Goal: Task Accomplishment & Management: Manage account settings

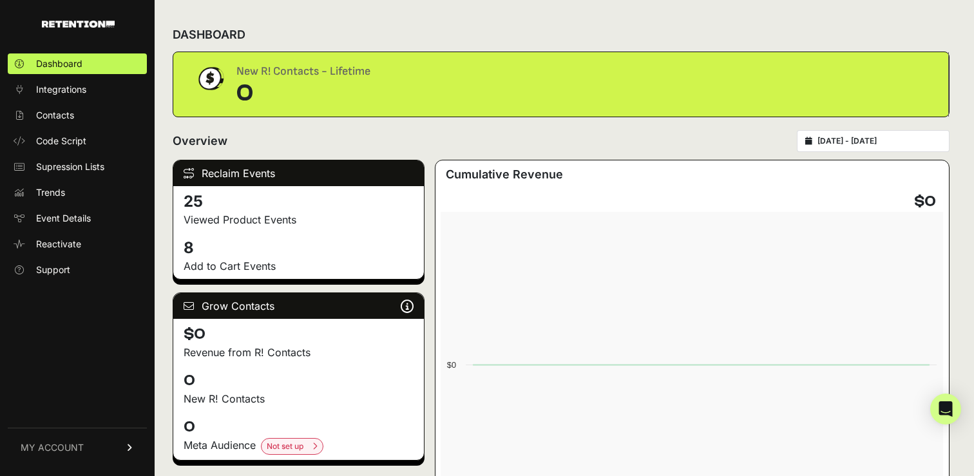
click at [75, 451] on span "MY ACCOUNT" at bounding box center [52, 447] width 63 height 13
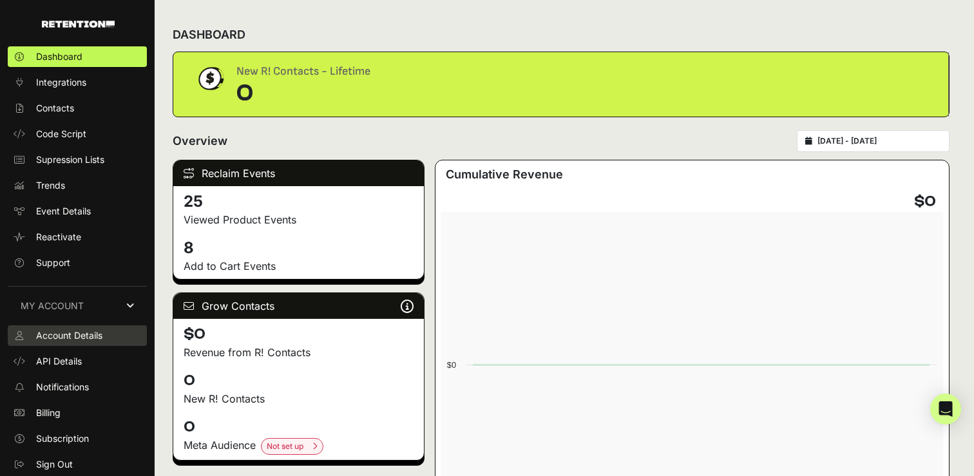
click at [89, 335] on span "Account Details" at bounding box center [69, 335] width 66 height 13
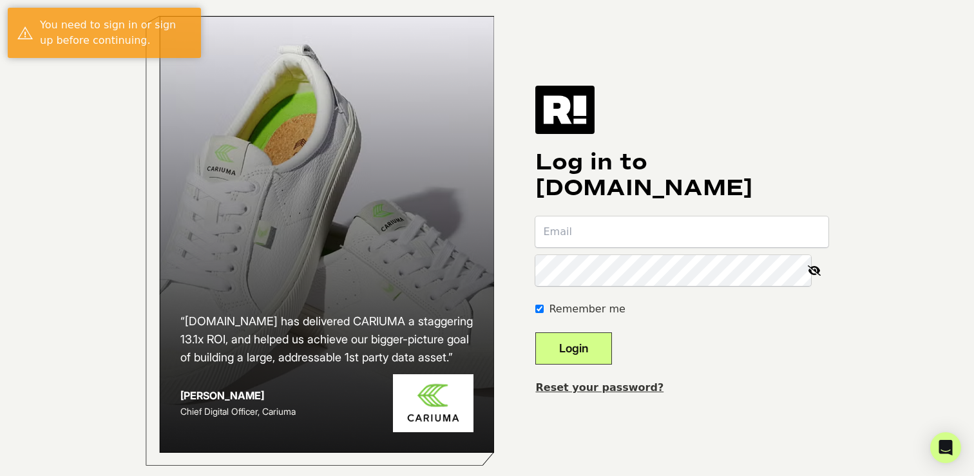
type input "[EMAIL_ADDRESS][PERSON_NAME][DOMAIN_NAME]"
click at [603, 356] on button "Login" at bounding box center [573, 348] width 77 height 32
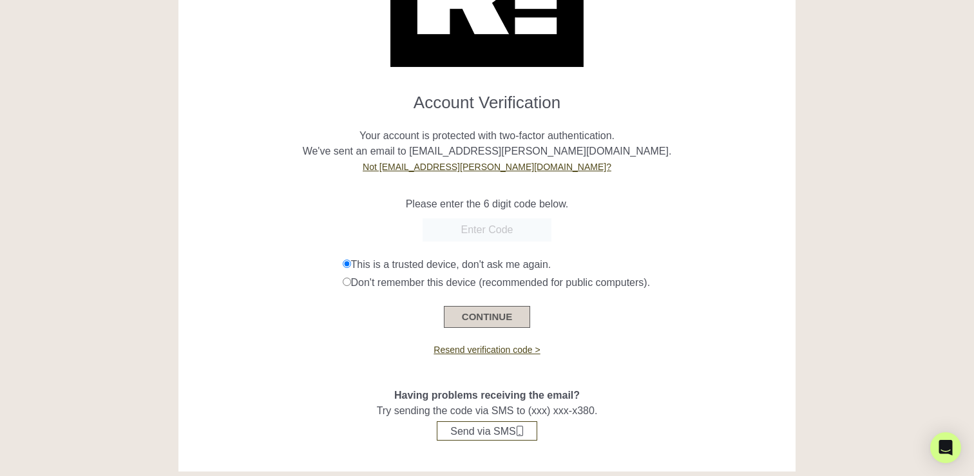
scroll to position [136, 0]
